Goal: Task Accomplishment & Management: Manage account settings

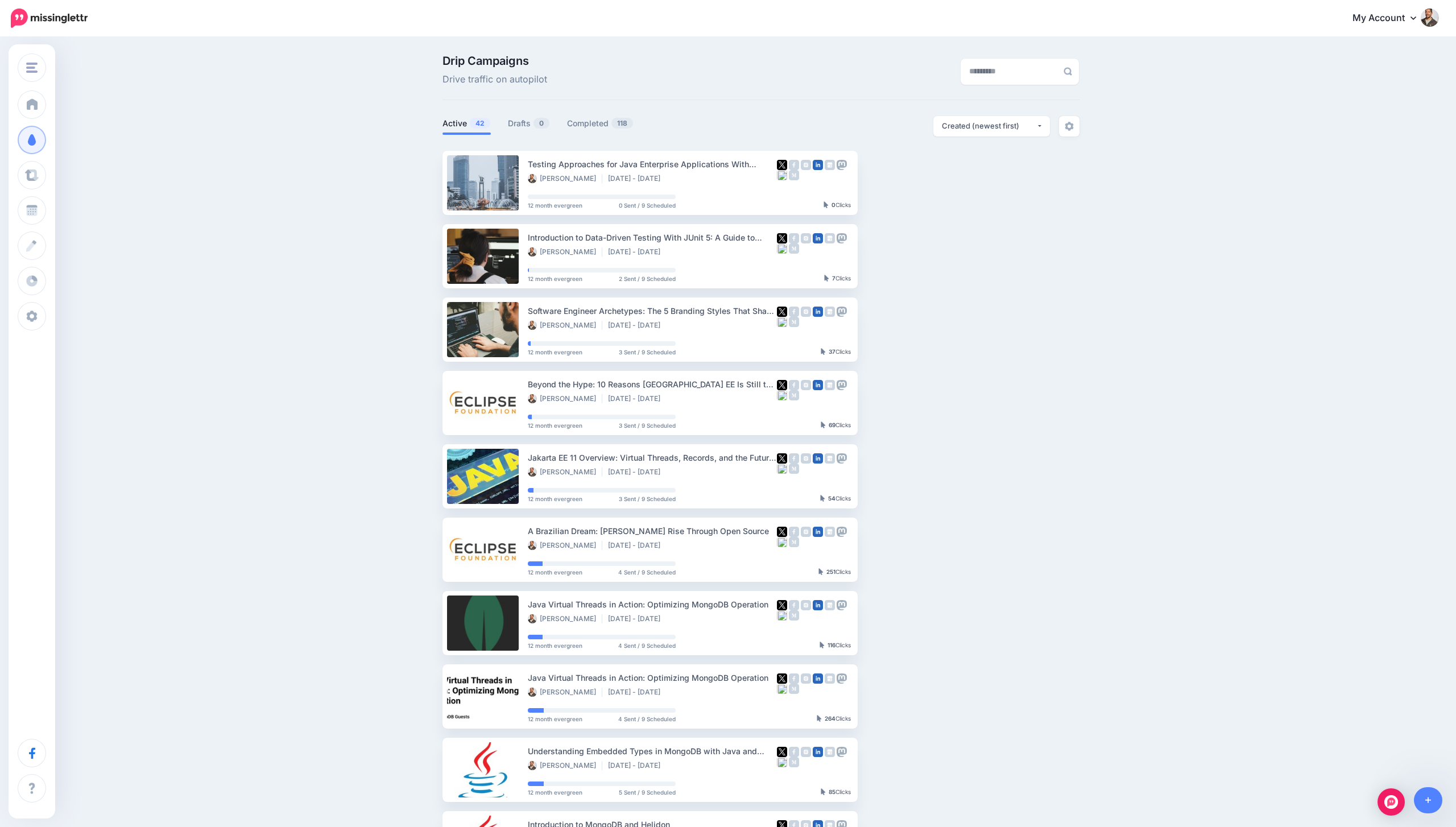
click at [1419, 29] on link "My Account" at bounding box center [1390, 18] width 98 height 28
click at [1386, 51] on link "Dashboard" at bounding box center [1378, 50] width 113 height 22
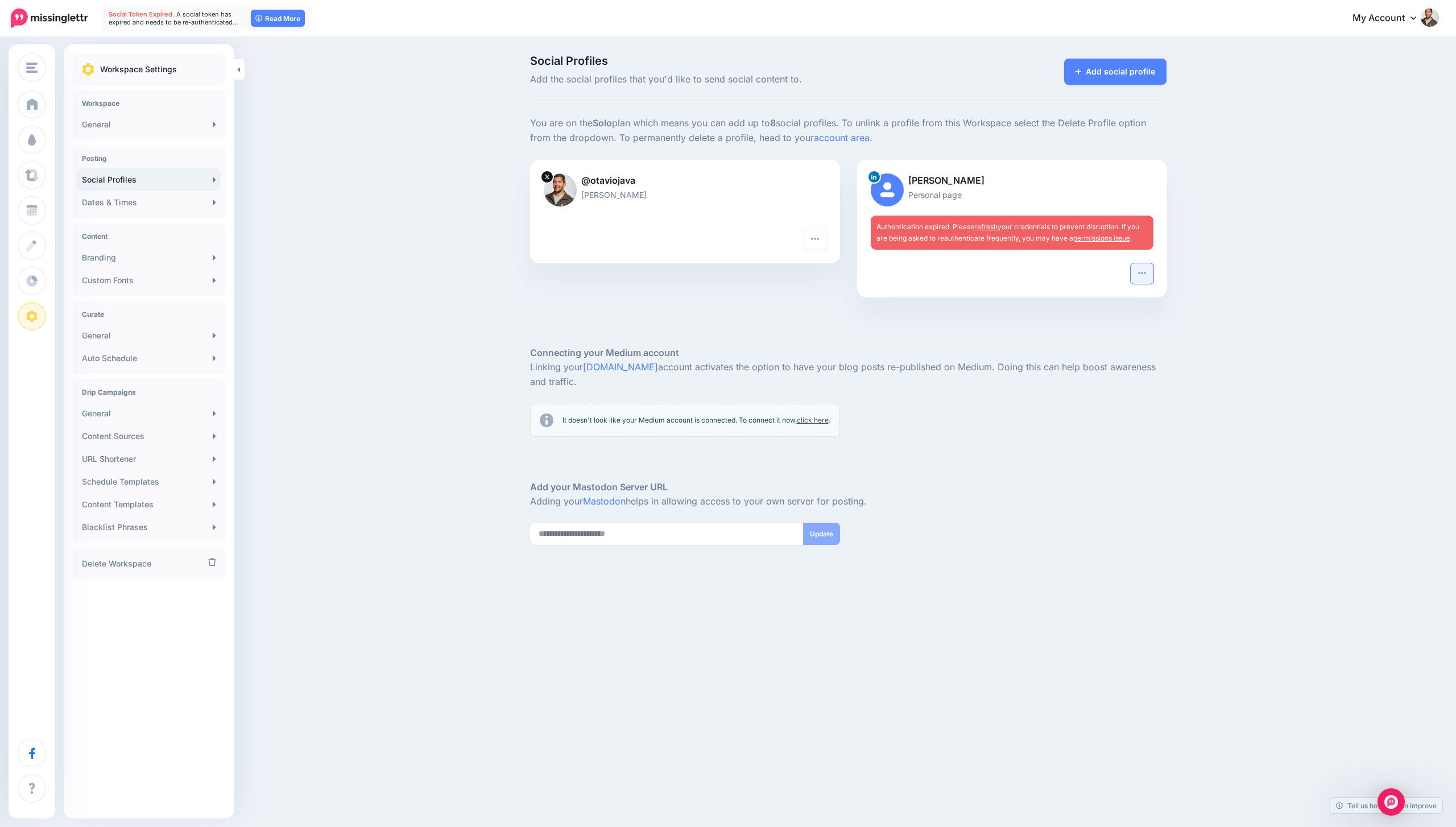
click at [1152, 266] on button "button" at bounding box center [1142, 274] width 23 height 21
click at [1068, 356] on link "Reconnect" at bounding box center [1083, 353] width 131 height 22
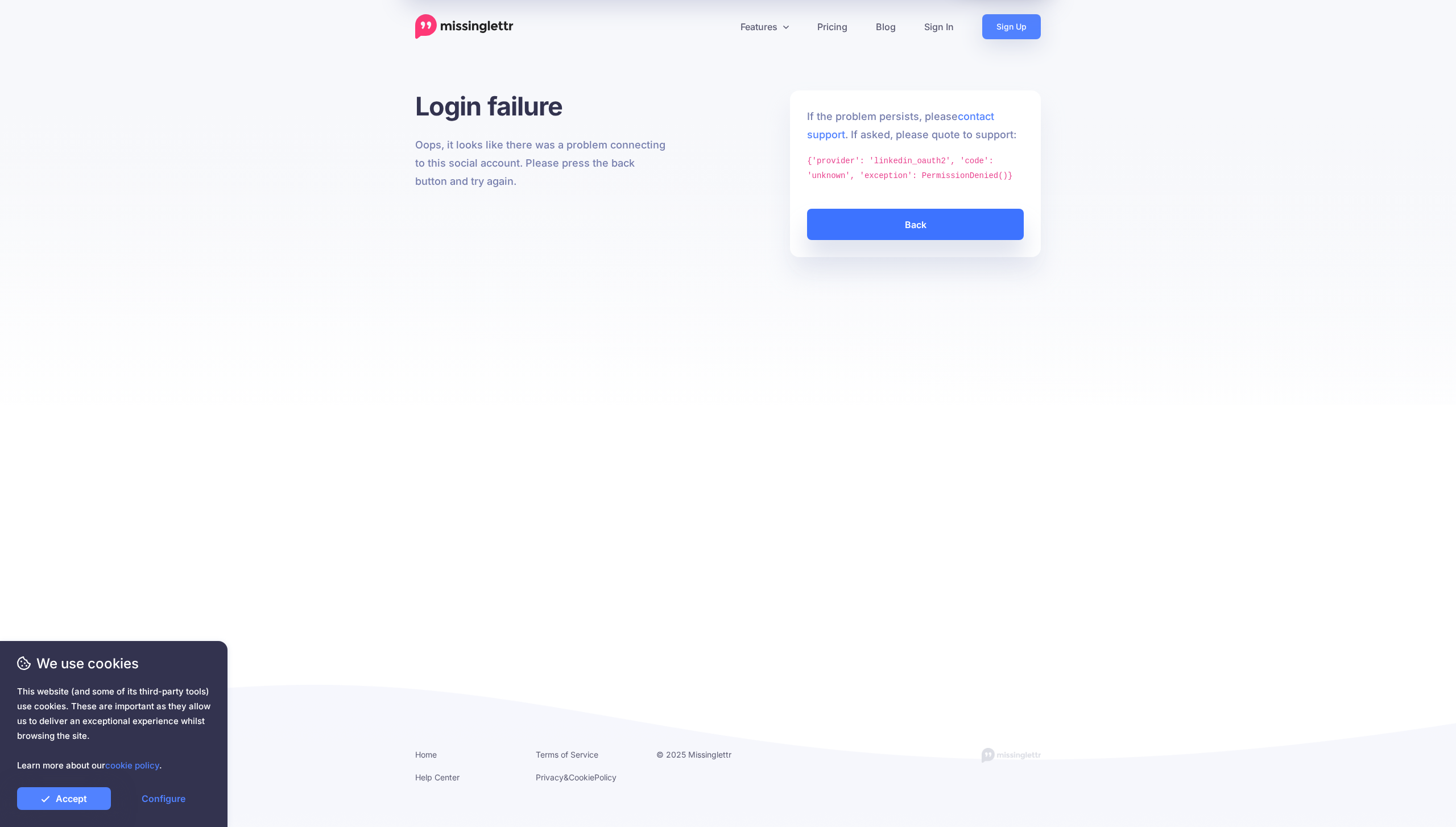
click at [884, 231] on link "Back" at bounding box center [915, 225] width 217 height 31
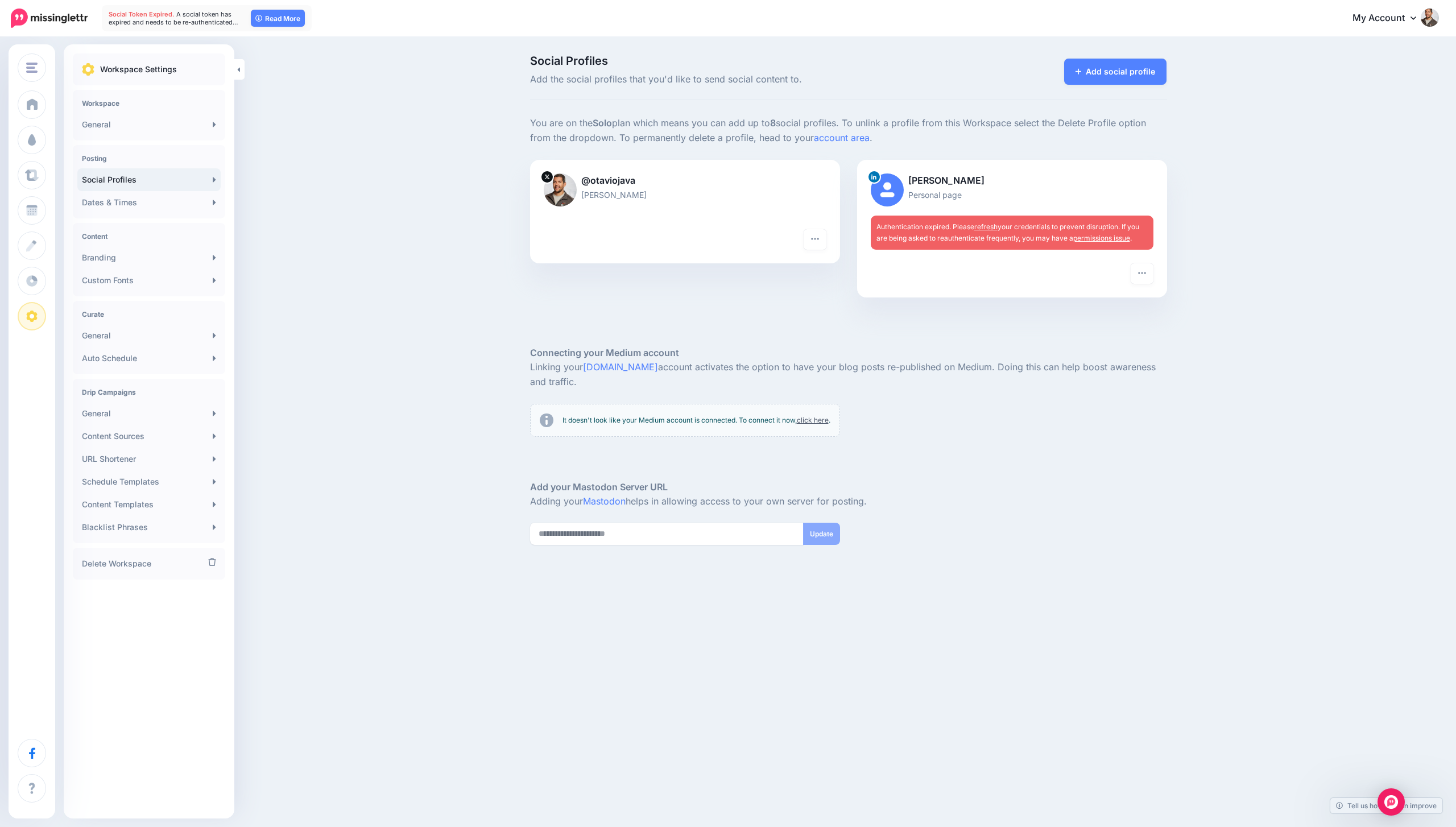
click at [1157, 285] on div "Turn hashtags off “Add URL to Comment” Off Reconnect Pause sending Delete Profi…" at bounding box center [1012, 280] width 310 height 34
click at [1152, 277] on button "button" at bounding box center [1142, 274] width 23 height 21
click at [1055, 342] on link "Reconnect" at bounding box center [1083, 353] width 131 height 22
